Goal: Information Seeking & Learning: Find specific fact

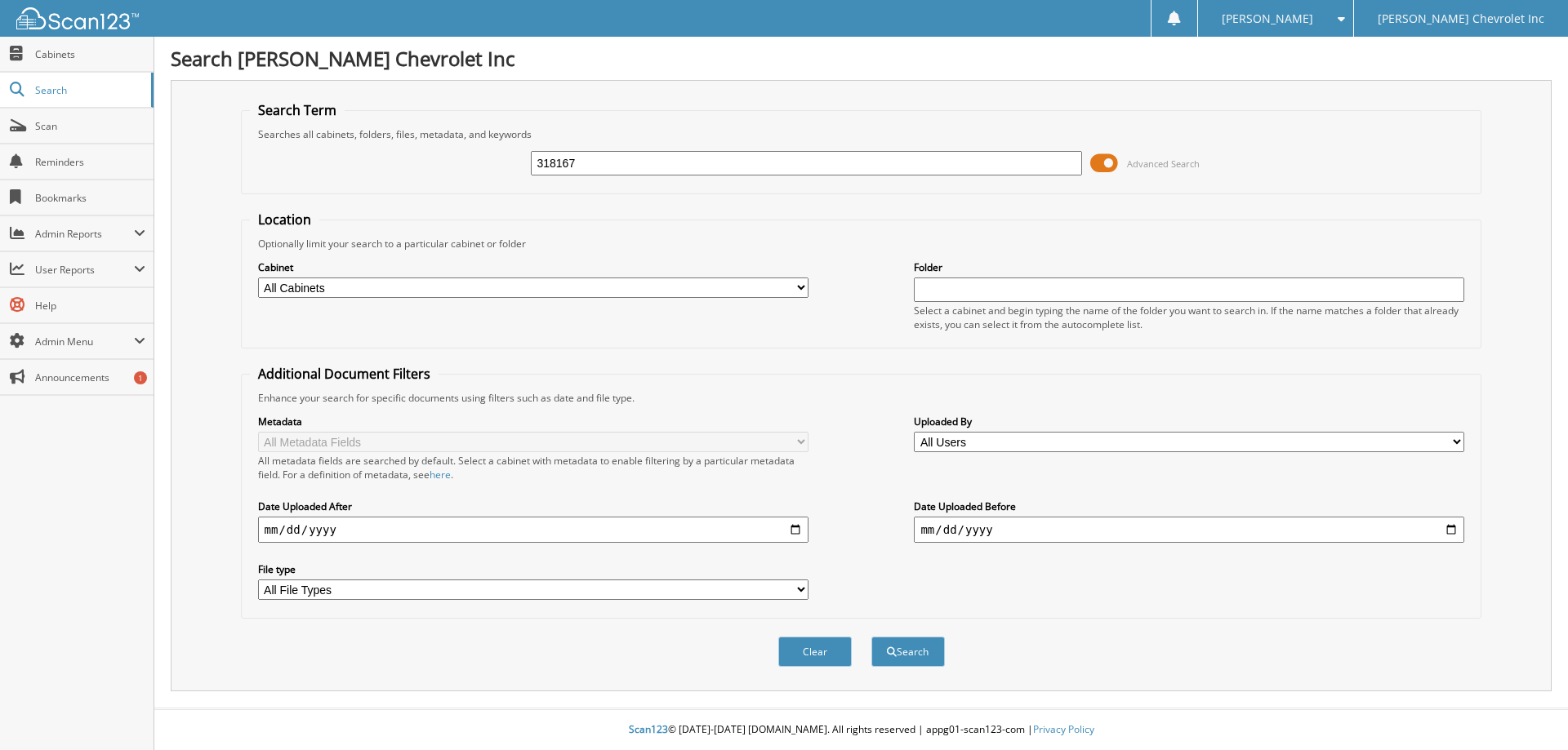
type input "318167"
click at [871, 636] on button "Search" at bounding box center [908, 651] width 74 height 30
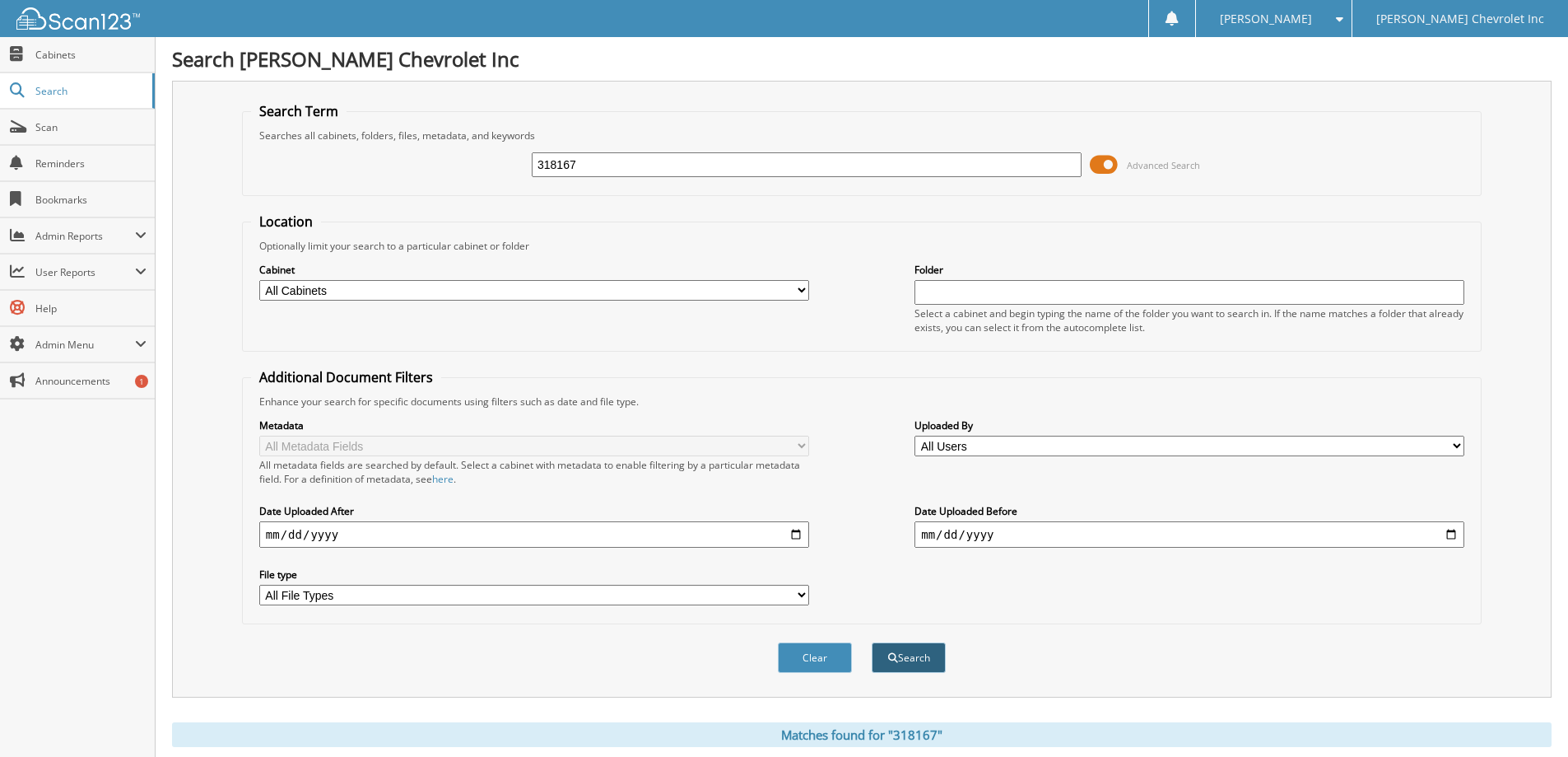
click at [908, 665] on button "Search" at bounding box center [908, 657] width 74 height 30
type input "LL318167"
click at [871, 642] on button "Search" at bounding box center [908, 657] width 74 height 30
